Goal: Check status: Check status

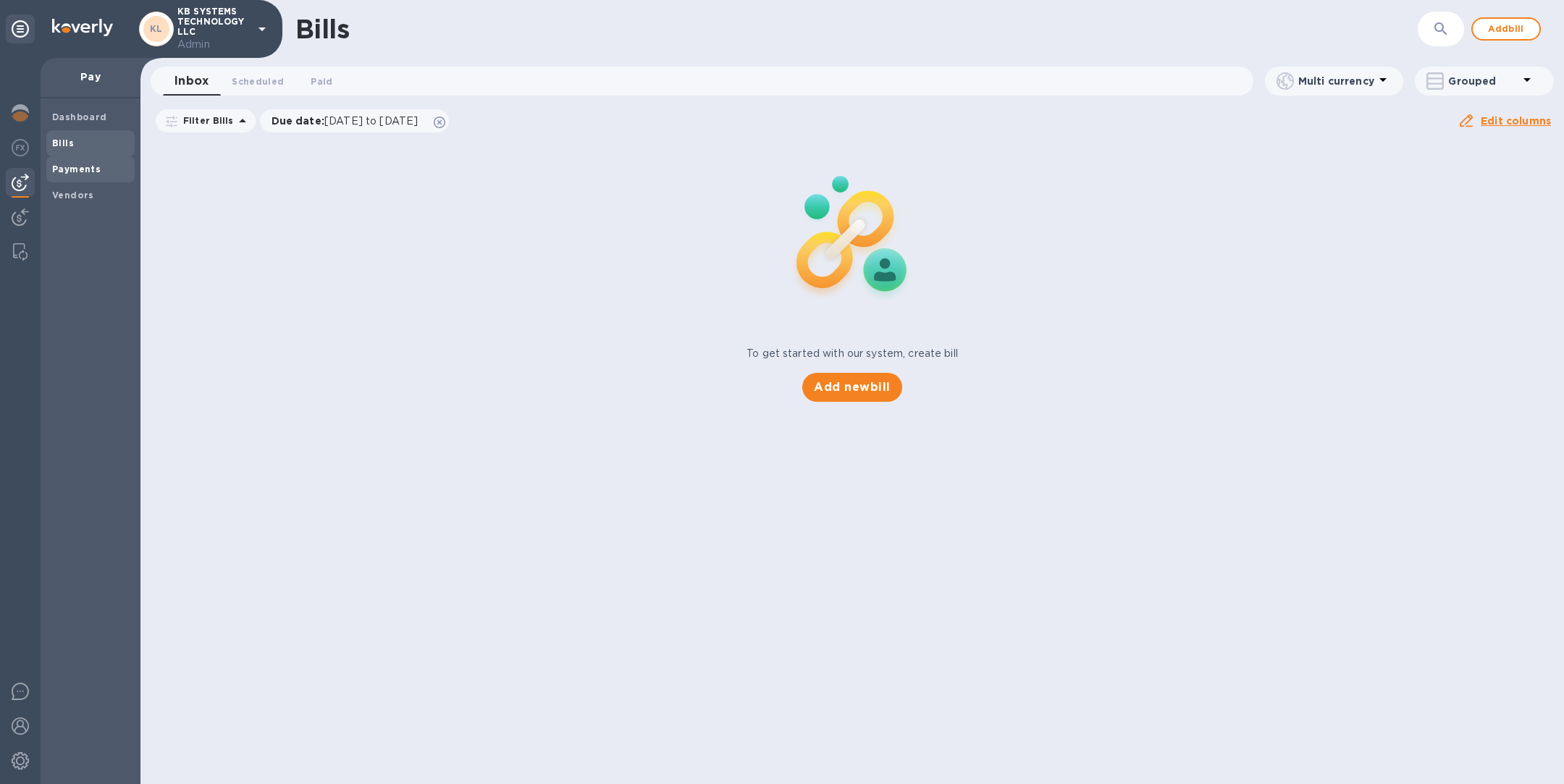
click at [79, 167] on b "Payments" at bounding box center [76, 169] width 48 height 11
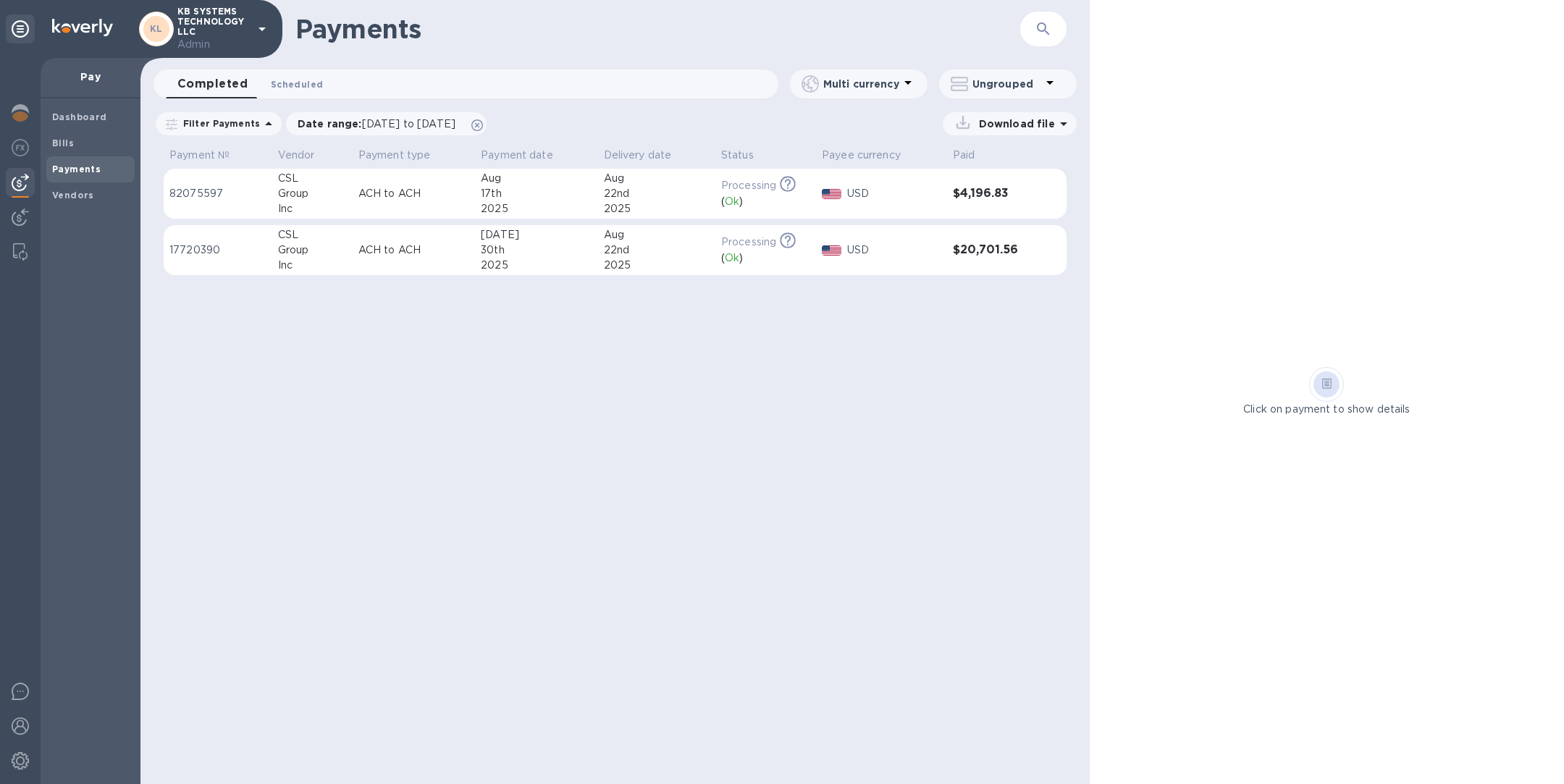
click at [285, 82] on span "Scheduled 0" at bounding box center [297, 85] width 52 height 15
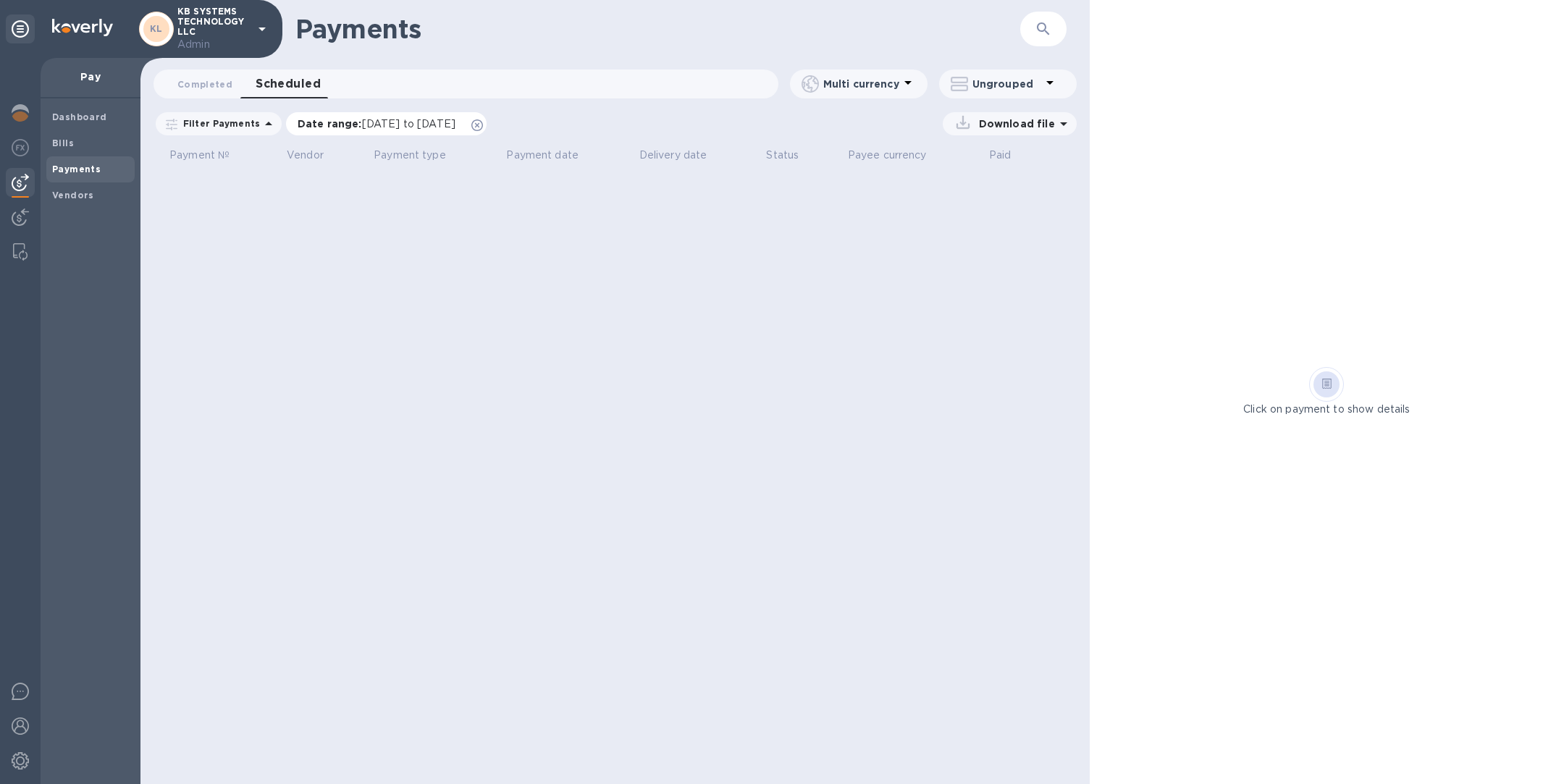
click at [483, 125] on icon at bounding box center [476, 125] width 12 height 12
click at [210, 78] on span "Completed 0" at bounding box center [204, 85] width 55 height 15
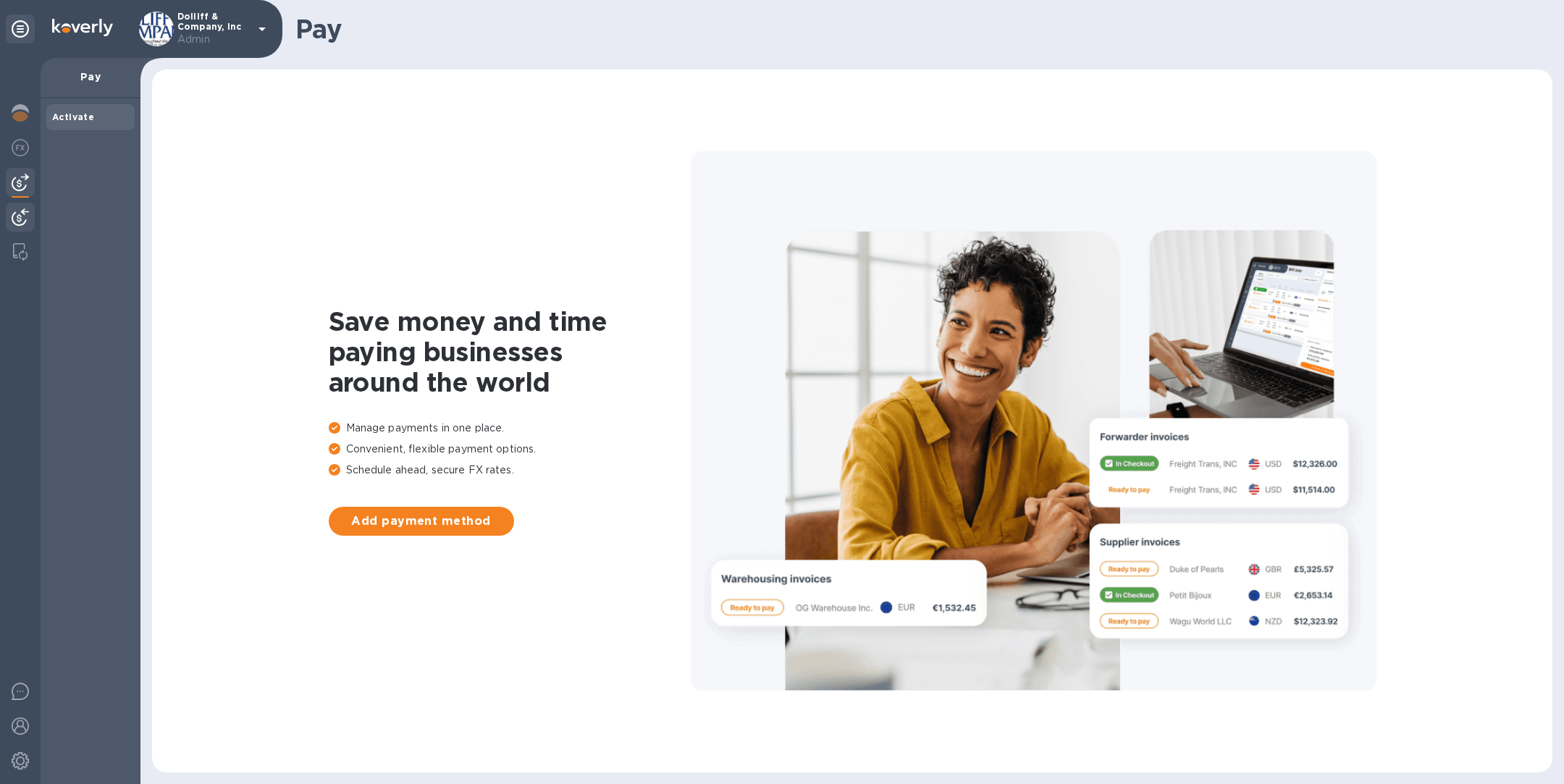
click at [18, 212] on img at bounding box center [20, 217] width 18 height 18
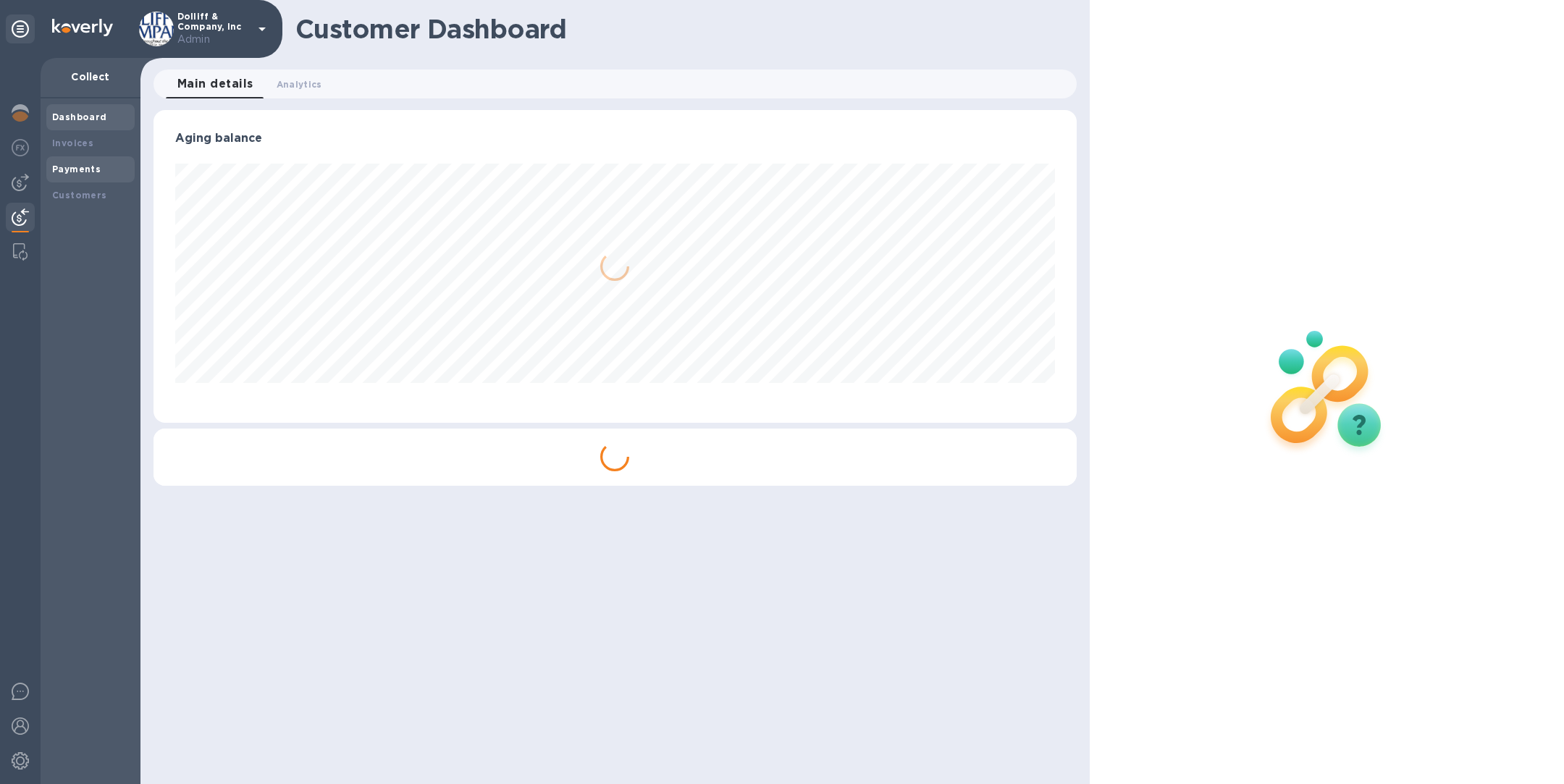
scroll to position [312, 922]
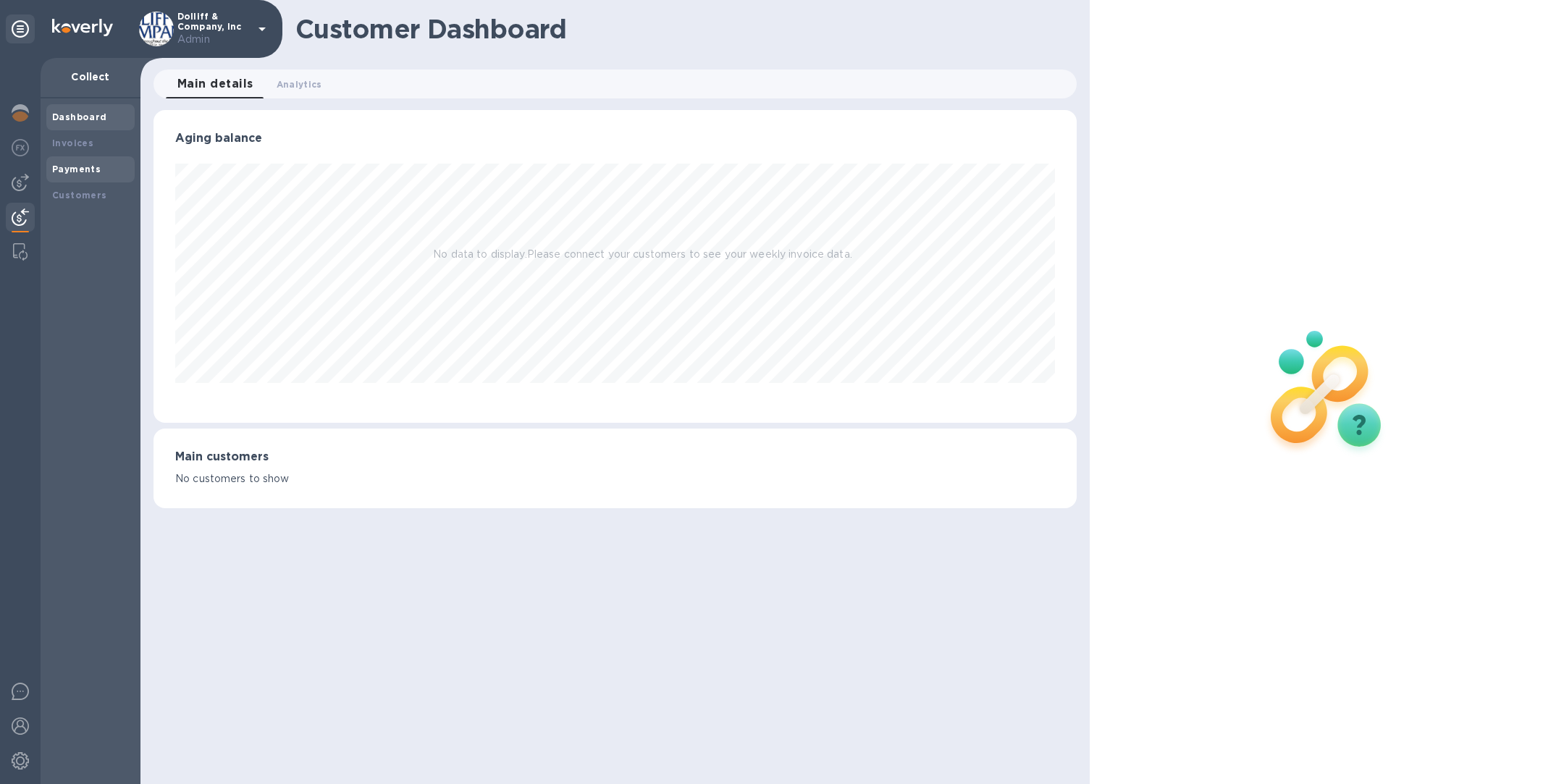
click at [71, 167] on b "Payments" at bounding box center [76, 169] width 48 height 11
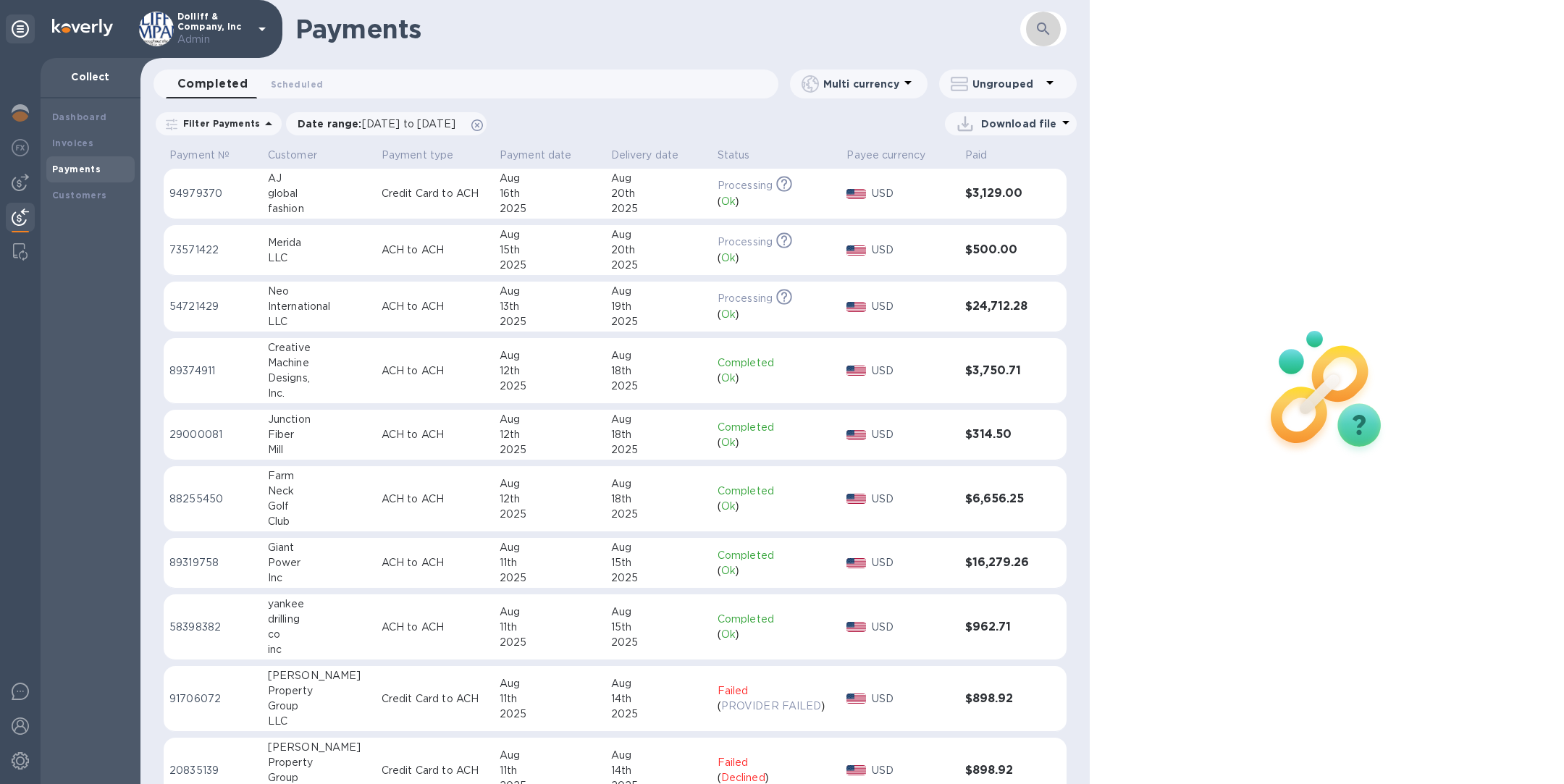
click at [1052, 22] on button "button" at bounding box center [1043, 28] width 35 height 35
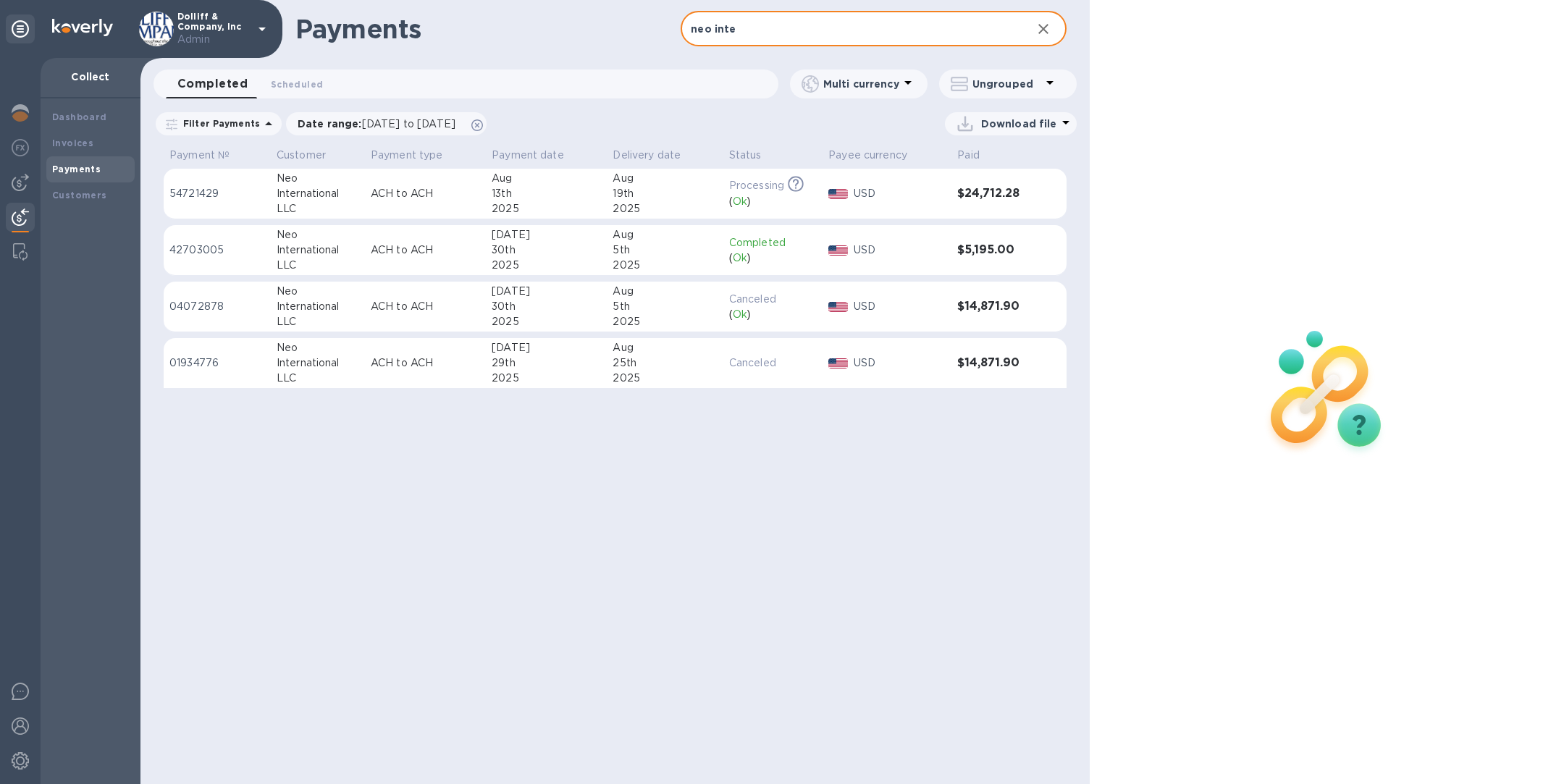
type input "neo inte"
click at [341, 288] on div "Neo" at bounding box center [317, 292] width 82 height 15
